Goal: Task Accomplishment & Management: Use online tool/utility

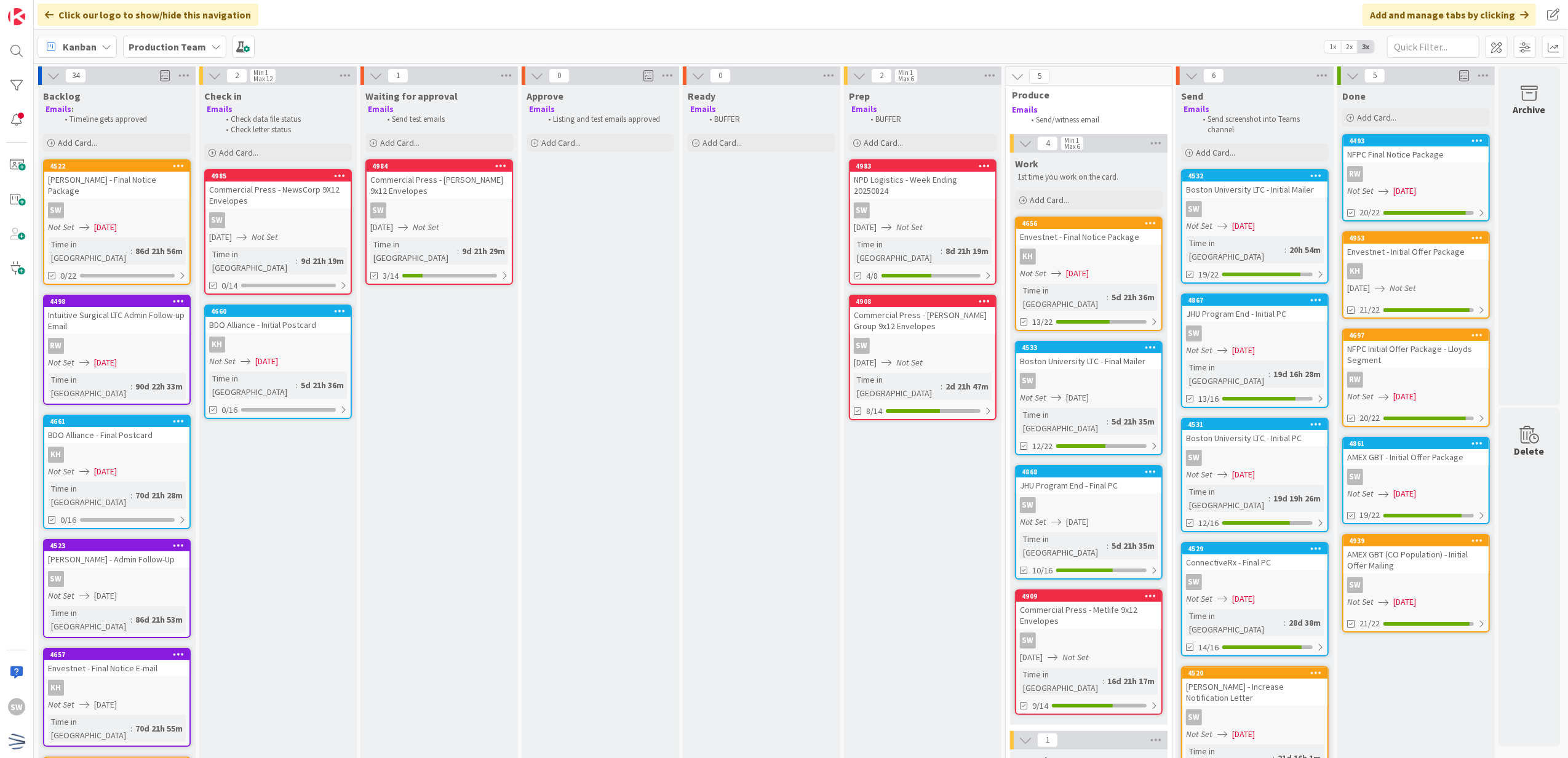
click at [846, 582] on div "Prep Emails BUFFER Add Card... 4983 NPD Logistics - Week Ending 20250824 SW [DA…" at bounding box center [923, 731] width 158 height 1292
click at [876, 221] on span "[DATE]" at bounding box center [865, 227] width 23 height 13
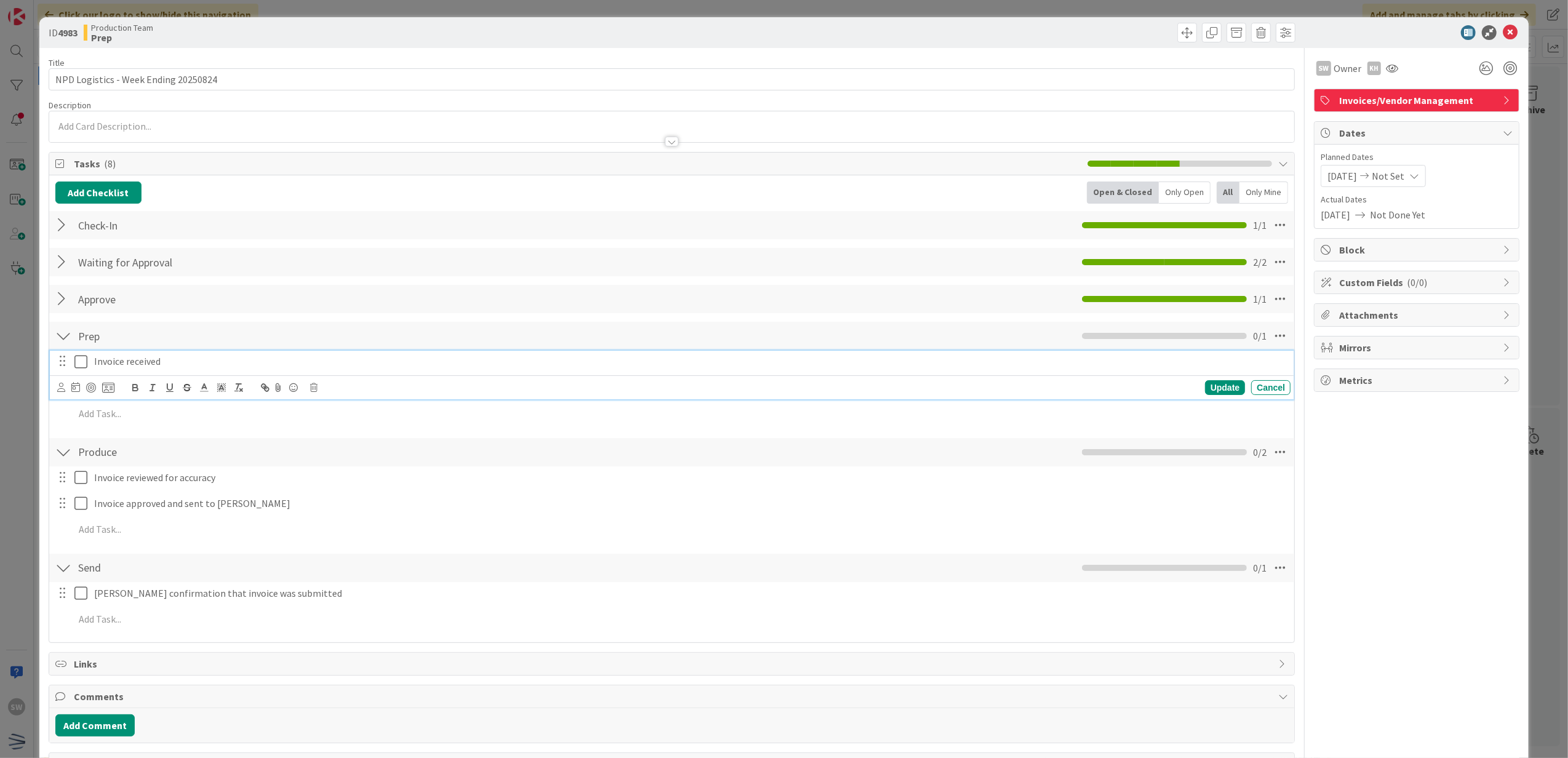
click at [87, 365] on icon at bounding box center [83, 362] width 19 height 15
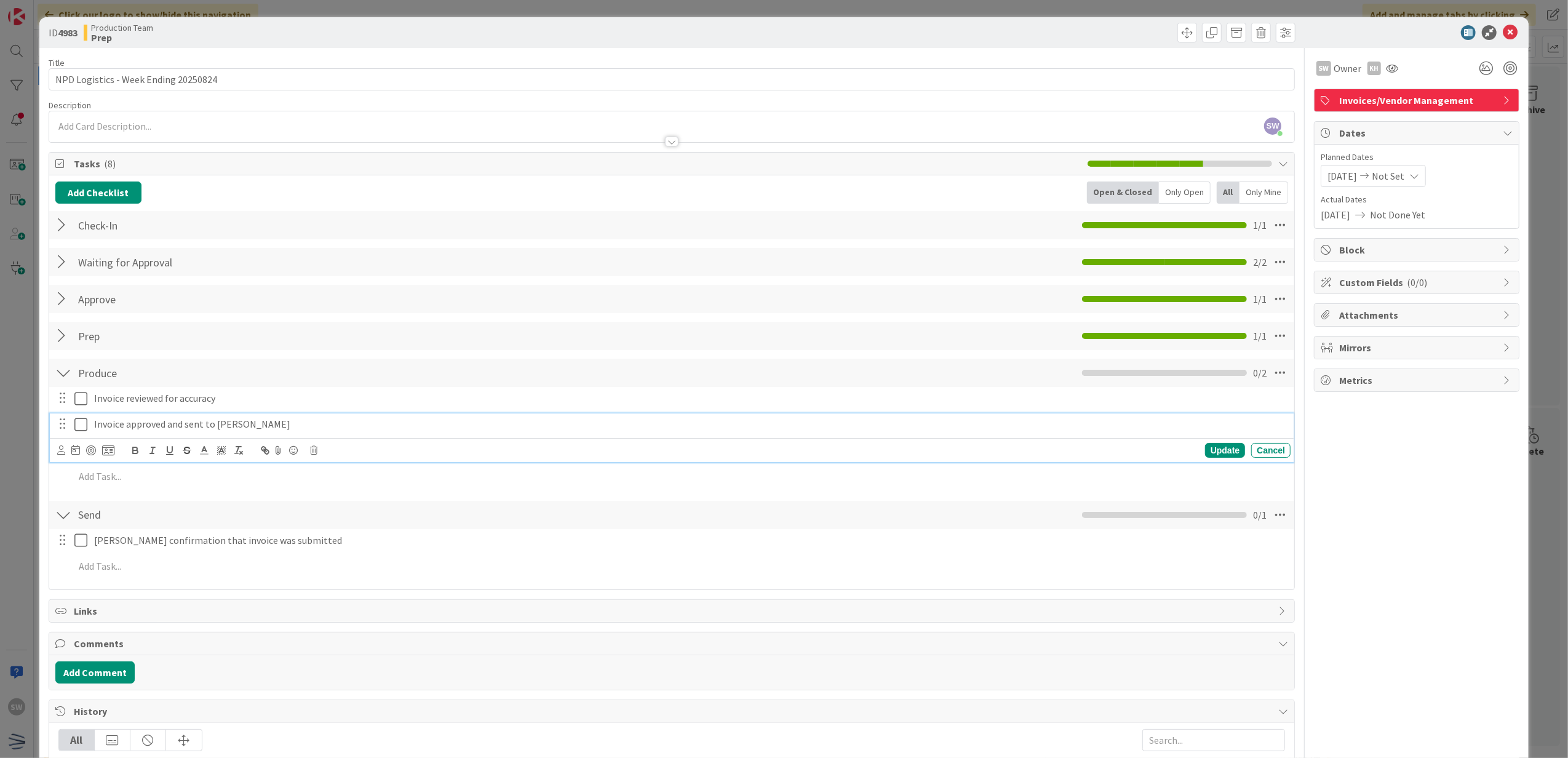
click at [76, 428] on icon at bounding box center [83, 425] width 19 height 15
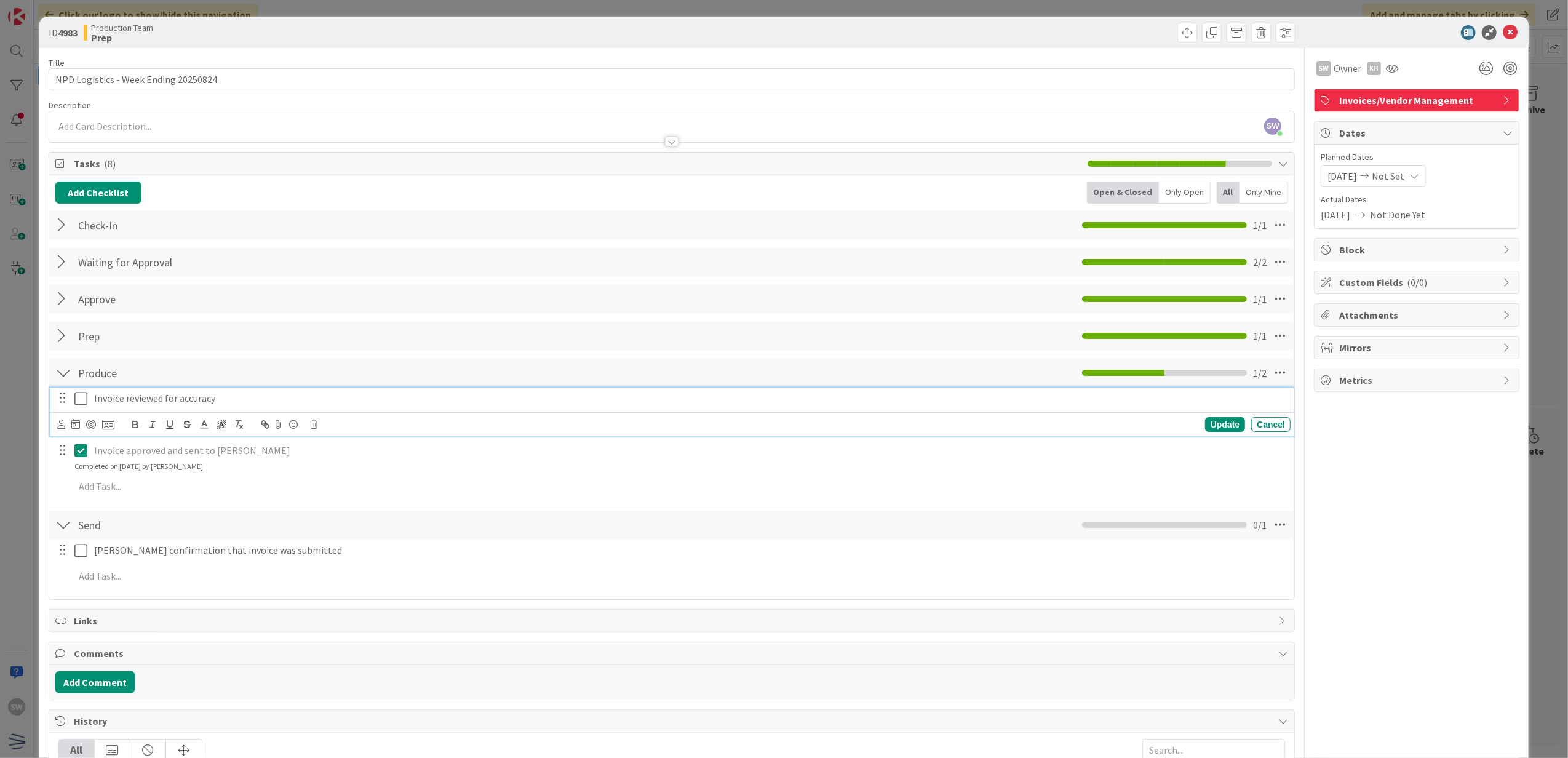
click at [82, 399] on icon at bounding box center [83, 399] width 19 height 15
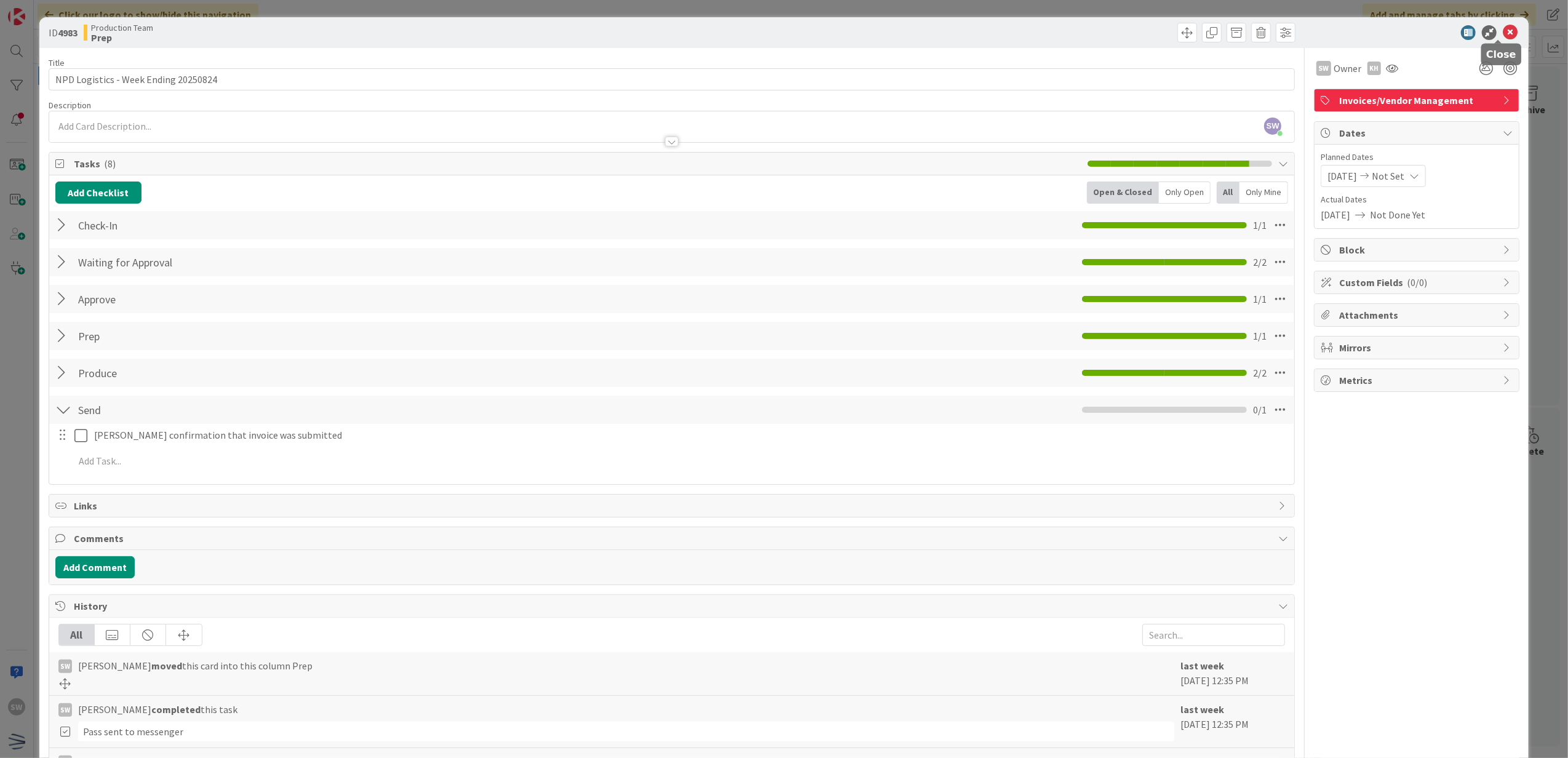
click at [1489, 33] on div at bounding box center [1411, 33] width 218 height 15
click at [1503, 36] on icon at bounding box center [1510, 33] width 15 height 15
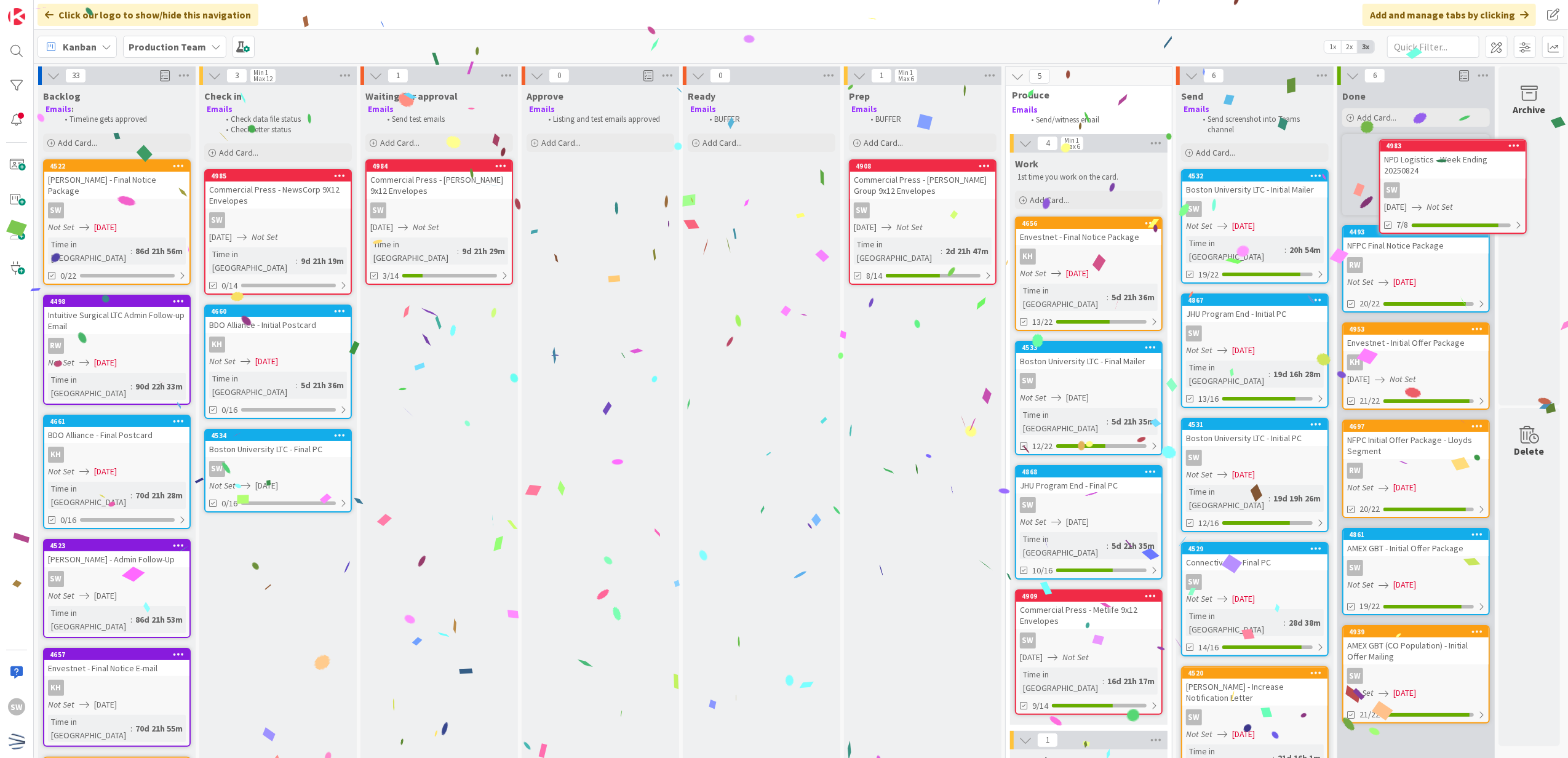
scroll to position [0, 9]
